Goal: Transaction & Acquisition: Purchase product/service

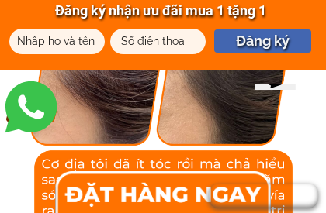
scroll to position [6294, 0]
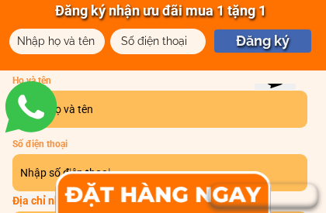
click at [109, 111] on input "text" at bounding box center [159, 109] width 287 height 37
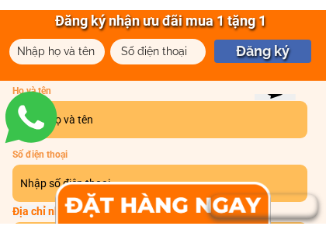
scroll to position [919, 0]
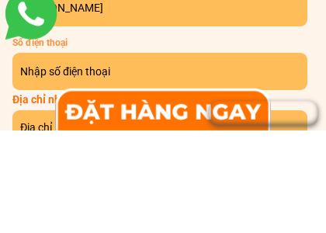
type input "Phan Huy"
click at [236, 155] on input "tel" at bounding box center [159, 173] width 287 height 37
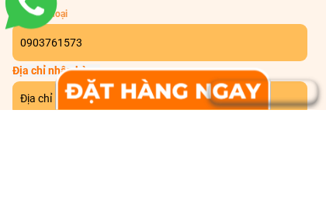
type input "0903761573"
click at [29, 185] on input "text" at bounding box center [159, 202] width 287 height 34
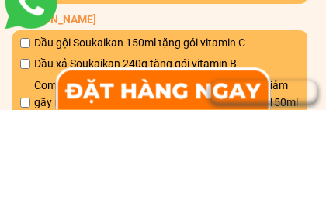
scroll to position [1068, 0]
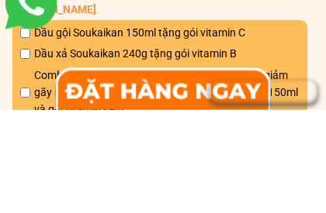
type input "19 Phạm Ngọc Thạch P.Võ Thị Sáu Q3, HCMC"
click at [26, 132] on input "checkbox" at bounding box center [25, 137] width 10 height 10
checkbox input "true"
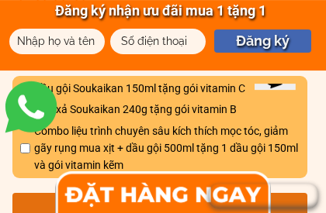
scroll to position [1116, 0]
click at [26, 150] on input "checkbox" at bounding box center [25, 149] width 10 height 10
checkbox input "true"
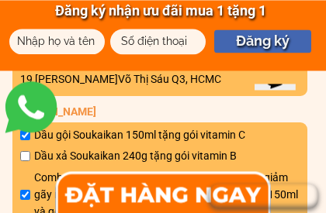
scroll to position [1070, 0]
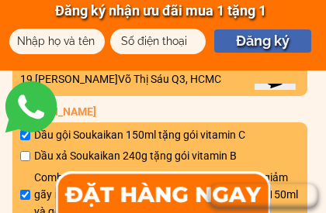
click at [25, 137] on link at bounding box center [31, 107] width 62 height 62
click at [24, 133] on link at bounding box center [31, 107] width 62 height 62
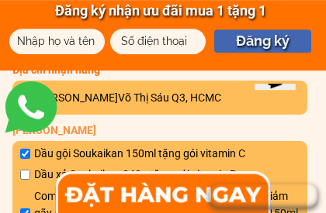
scroll to position [1051, 0]
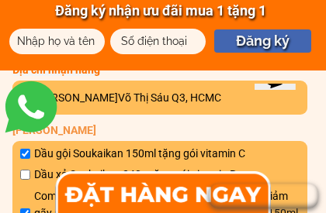
click at [25, 155] on input "checkbox" at bounding box center [25, 154] width 10 height 10
click at [26, 153] on input "checkbox" at bounding box center [25, 154] width 10 height 10
click at [25, 155] on input "checkbox" at bounding box center [25, 154] width 10 height 10
click at [24, 154] on input "checkbox" at bounding box center [25, 154] width 10 height 10
click at [23, 154] on input "checkbox" at bounding box center [25, 154] width 10 height 10
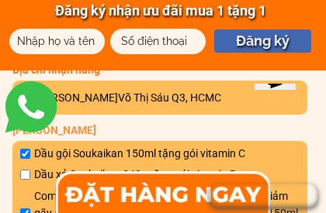
checkbox input "false"
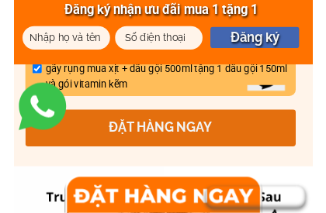
scroll to position [1191, 0]
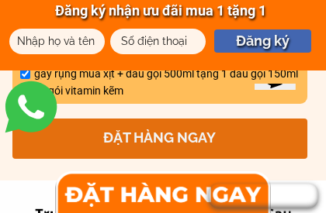
click at [30, 150] on p "ĐẶT HÀNG NGAY" at bounding box center [159, 139] width 295 height 40
